Goal: Check status: Check status

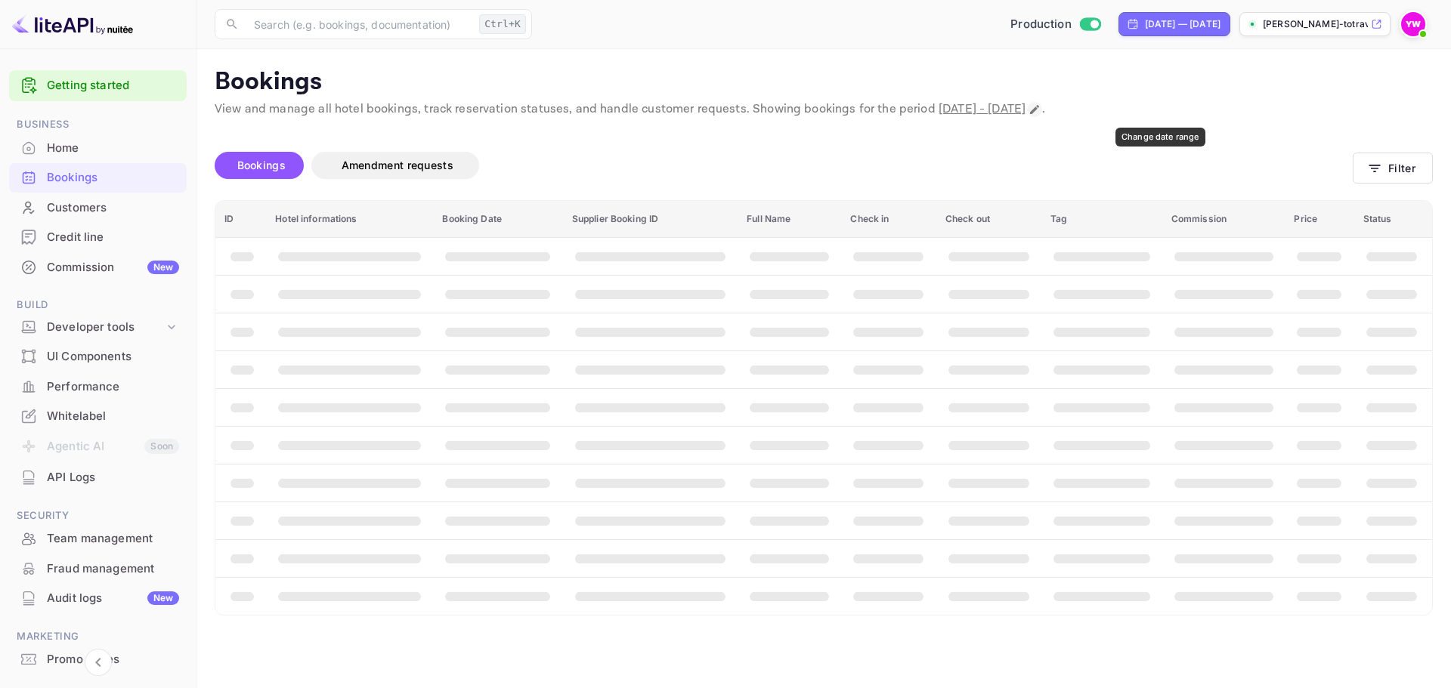
click at [1041, 107] on icon "Change date range" at bounding box center [1034, 110] width 12 height 12
select select "7"
select select "2025"
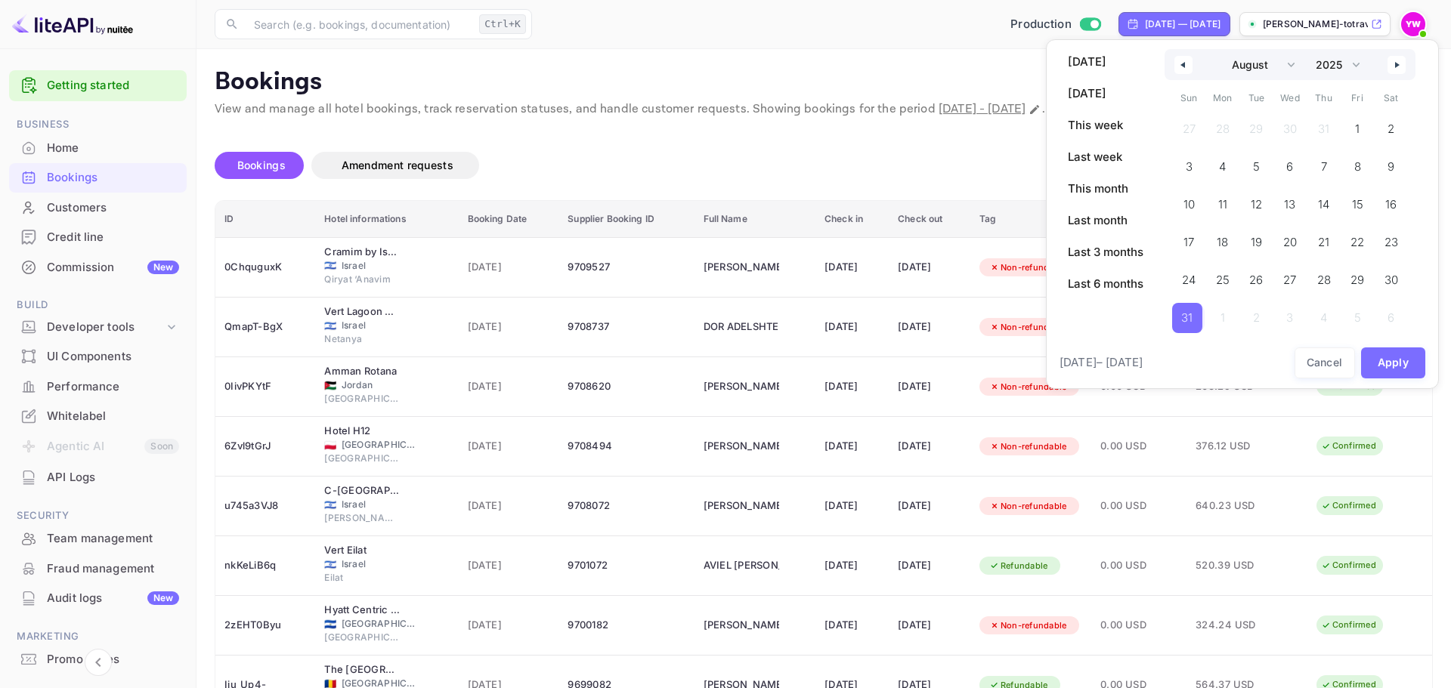
click at [1186, 323] on span "31" at bounding box center [1186, 318] width 11 height 27
click at [1386, 363] on button "Apply" at bounding box center [1393, 363] width 65 height 31
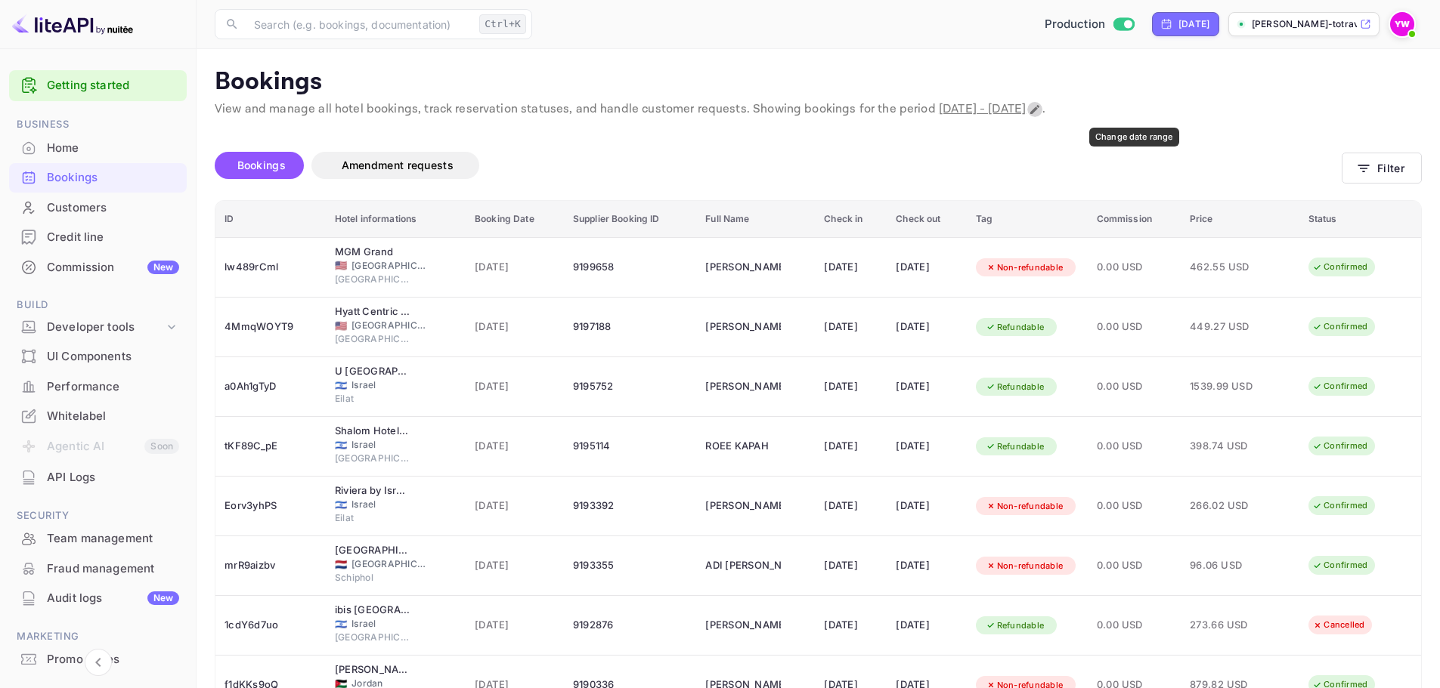
click at [1041, 112] on icon "Change date range" at bounding box center [1034, 110] width 12 height 12
select select "7"
select select "2025"
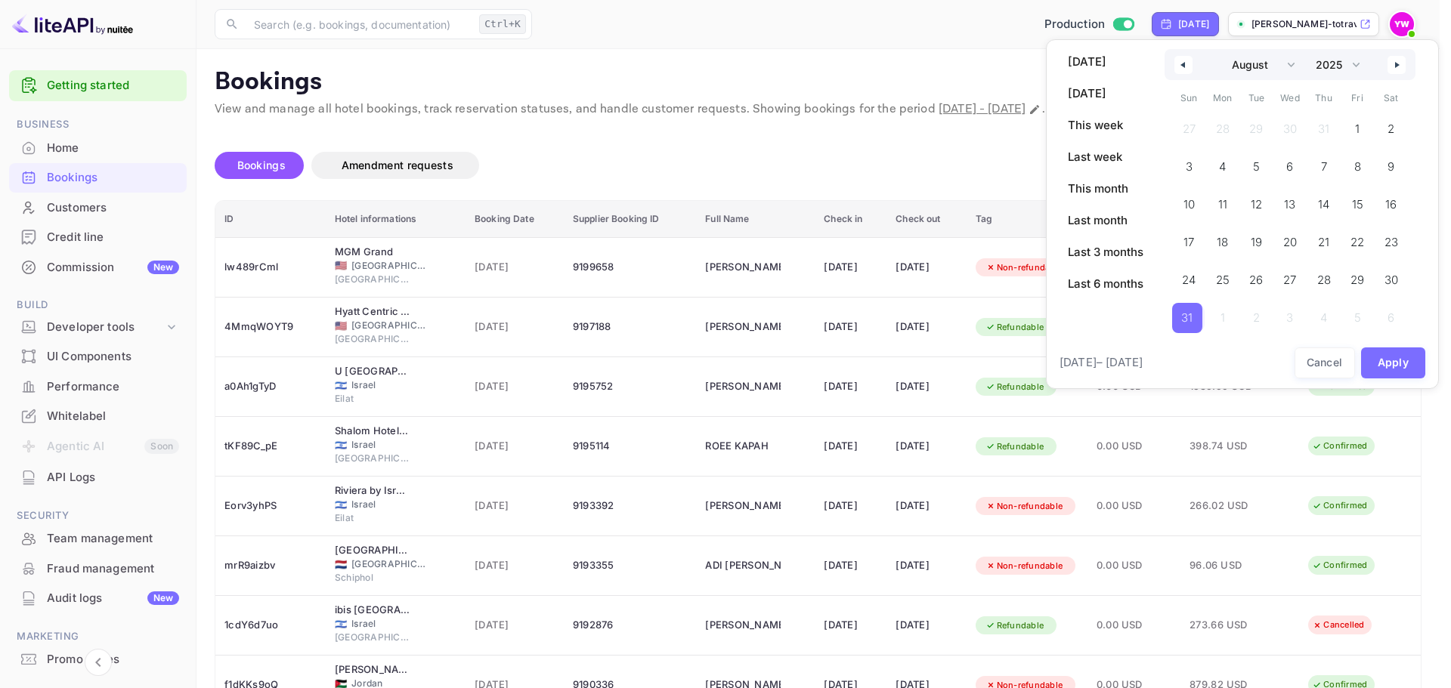
click at [1400, 71] on button "button" at bounding box center [1396, 65] width 18 height 18
select select "8"
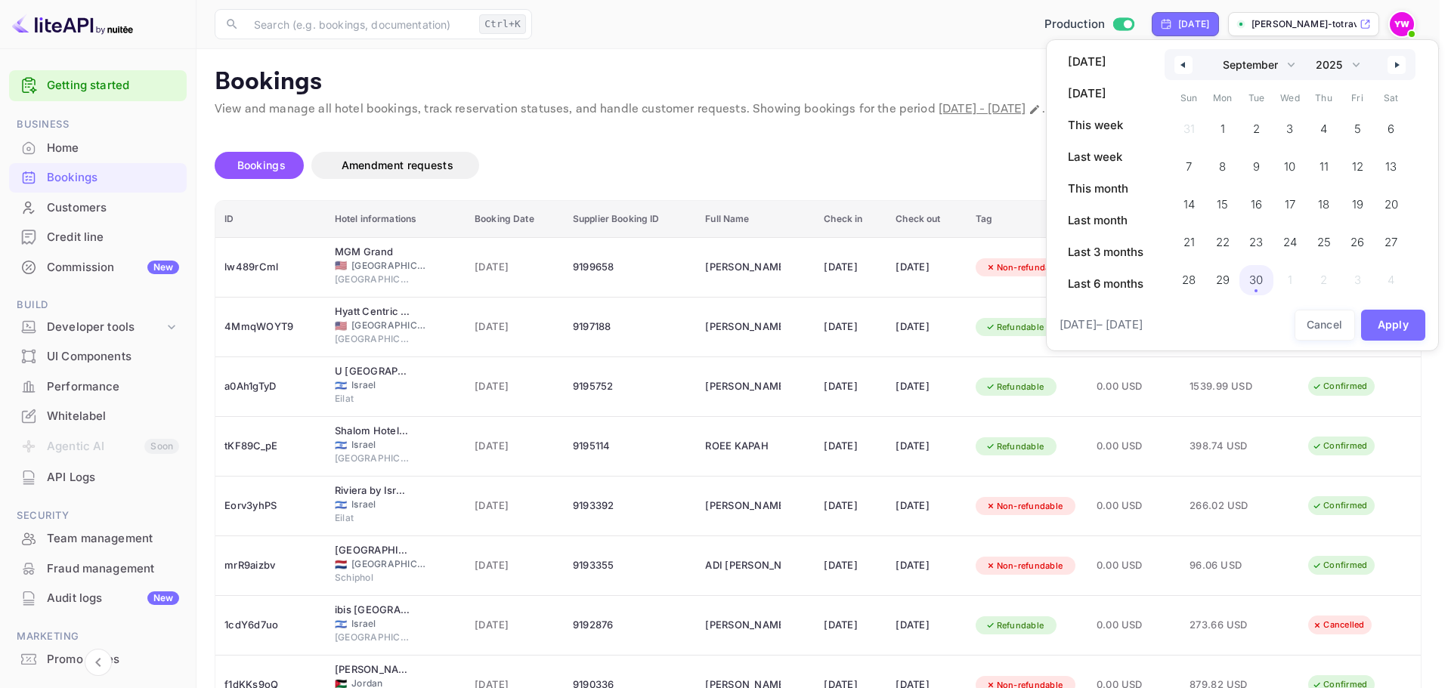
click at [1254, 279] on span "30" at bounding box center [1256, 280] width 14 height 27
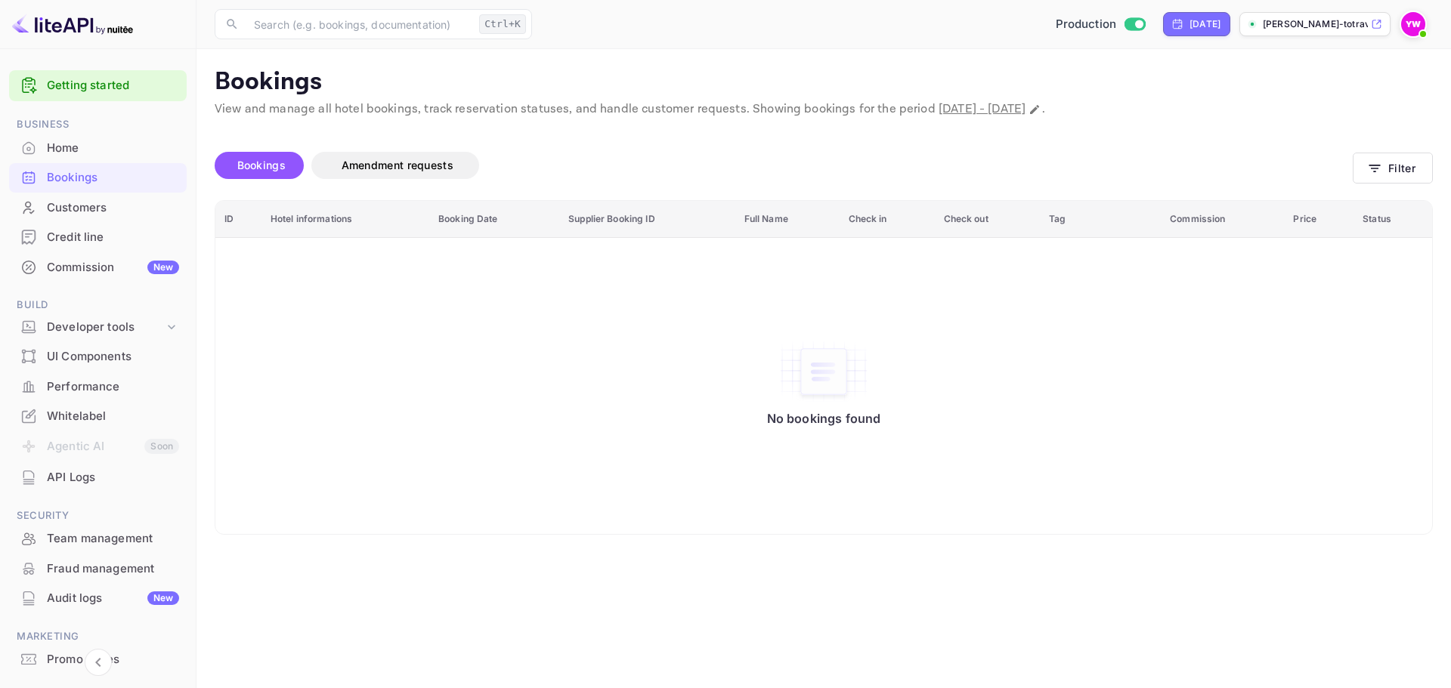
click at [938, 498] on div "No bookings found" at bounding box center [823, 386] width 1186 height 275
drag, startPoint x: 436, startPoint y: 491, endPoint x: 250, endPoint y: 89, distance: 442.9
click at [436, 490] on div "No bookings found" at bounding box center [823, 386] width 1186 height 275
